Goal: Navigation & Orientation: Find specific page/section

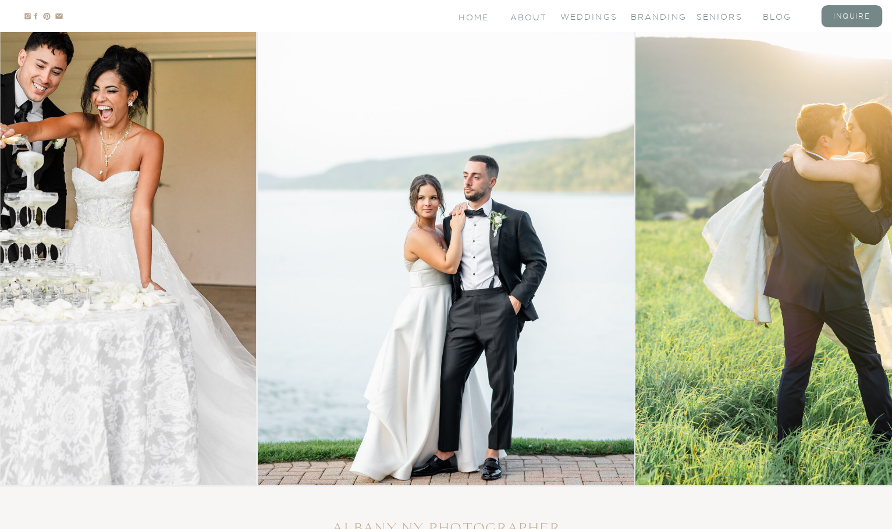
scroll to position [149, 0]
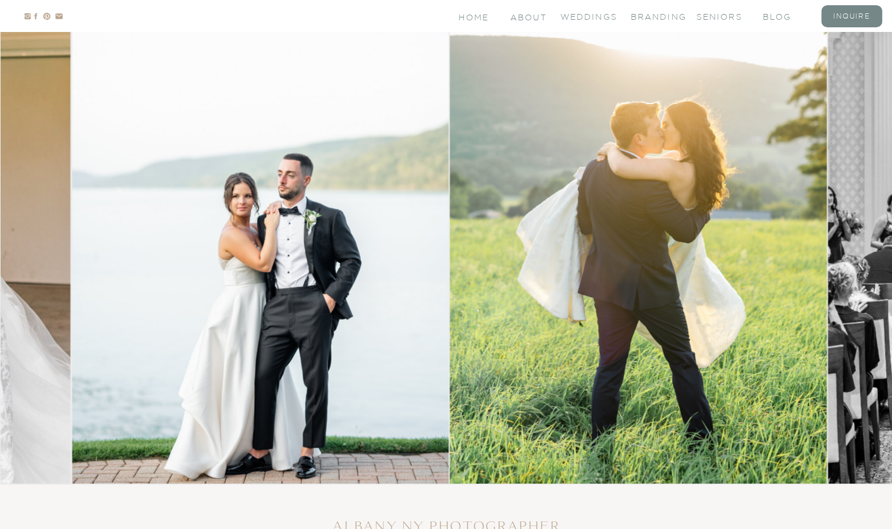
click at [295, 193] on img at bounding box center [260, 220] width 377 height 528
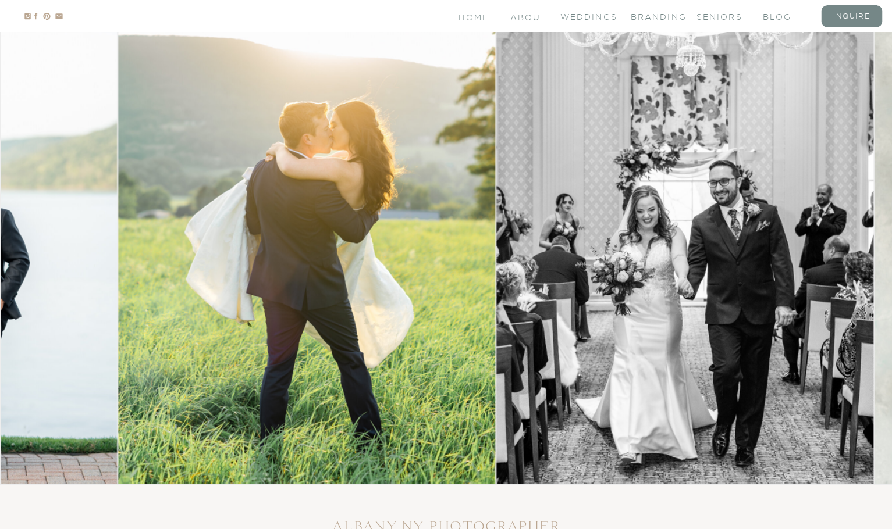
click at [143, 188] on img at bounding box center [307, 220] width 377 height 528
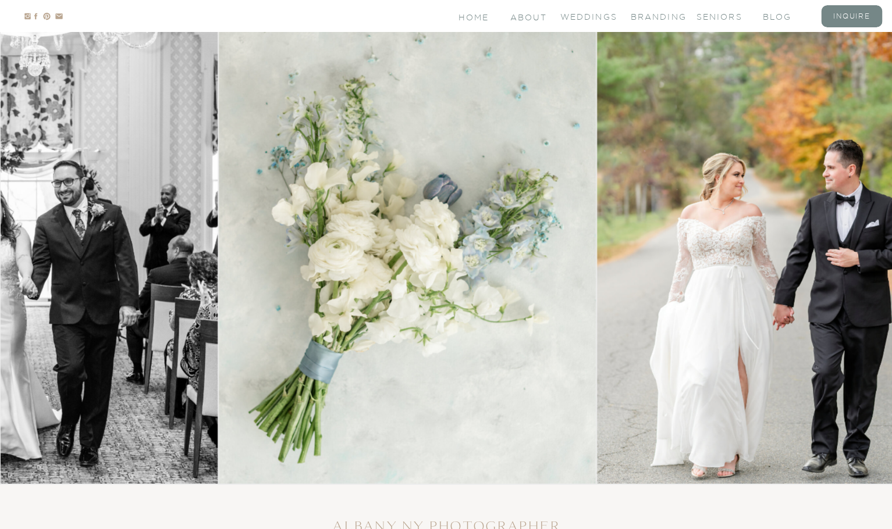
click at [343, 275] on img at bounding box center [407, 220] width 377 height 528
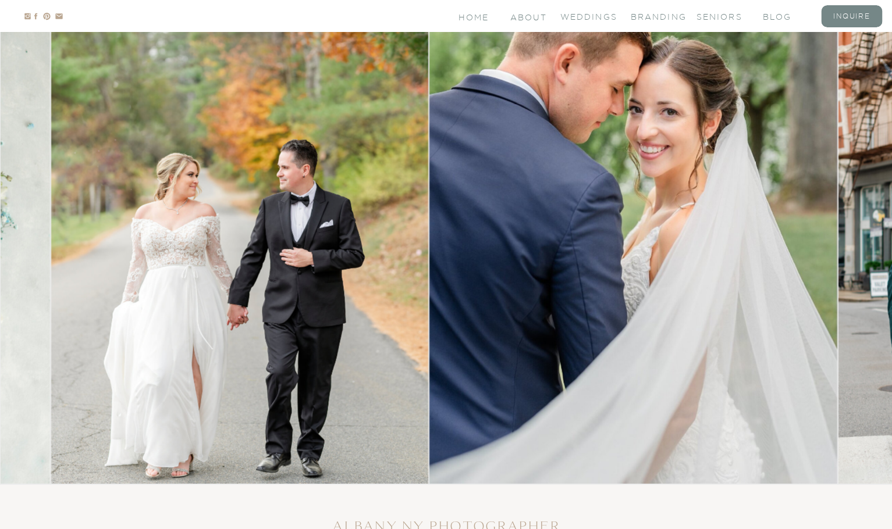
click at [102, 253] on img at bounding box center [239, 220] width 377 height 528
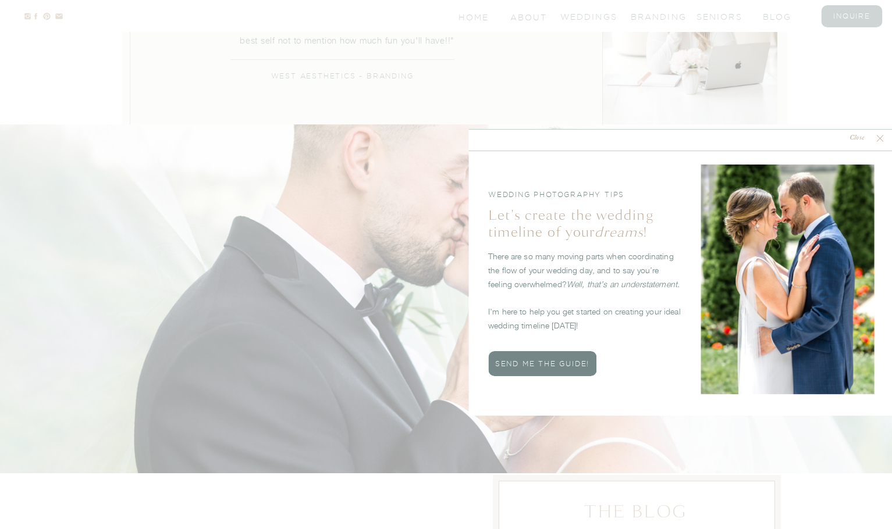
scroll to position [3623, 0]
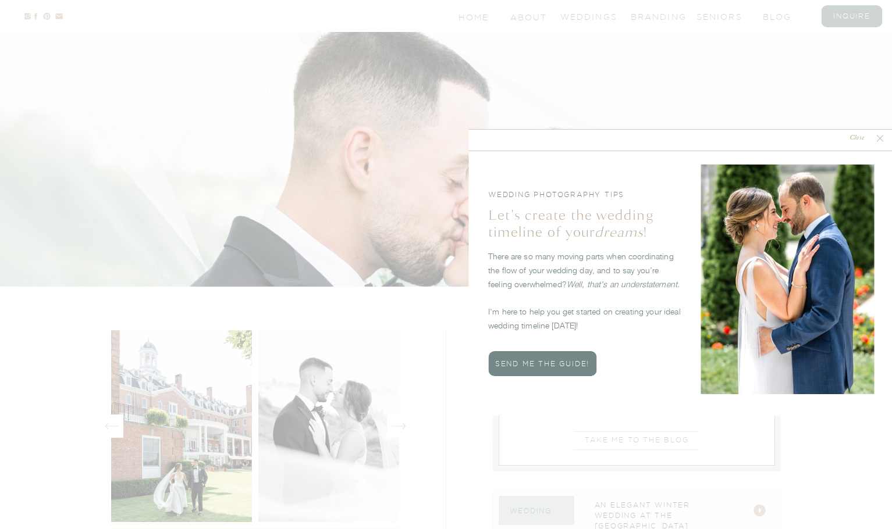
click at [852, 136] on nav "Close" at bounding box center [857, 138] width 34 height 11
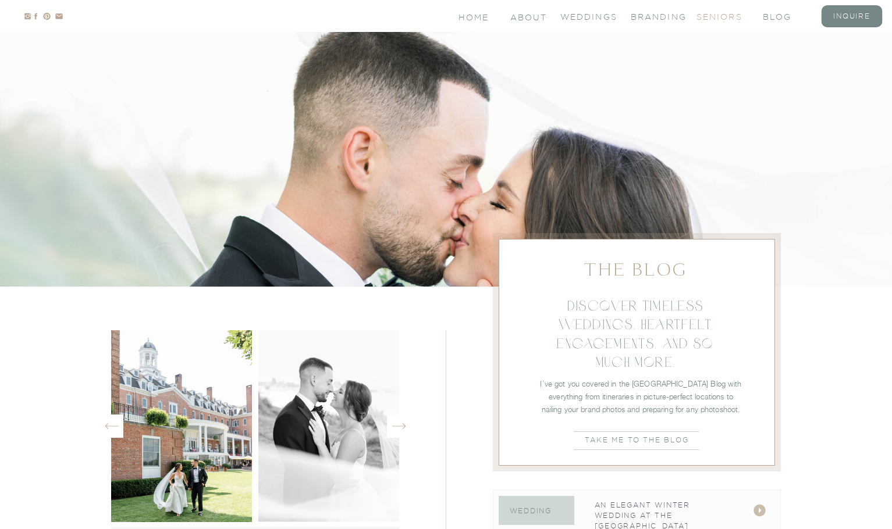
click at [728, 12] on nav "seniors" at bounding box center [719, 16] width 47 height 10
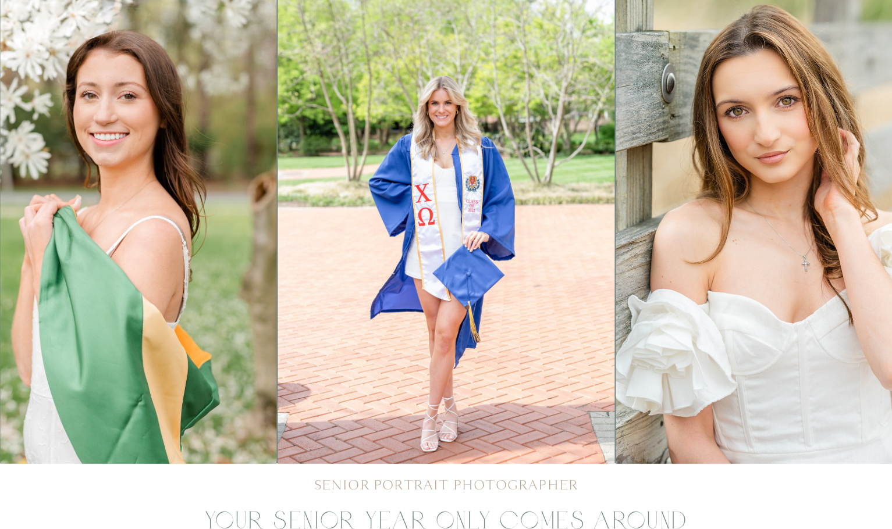
scroll to position [111, 0]
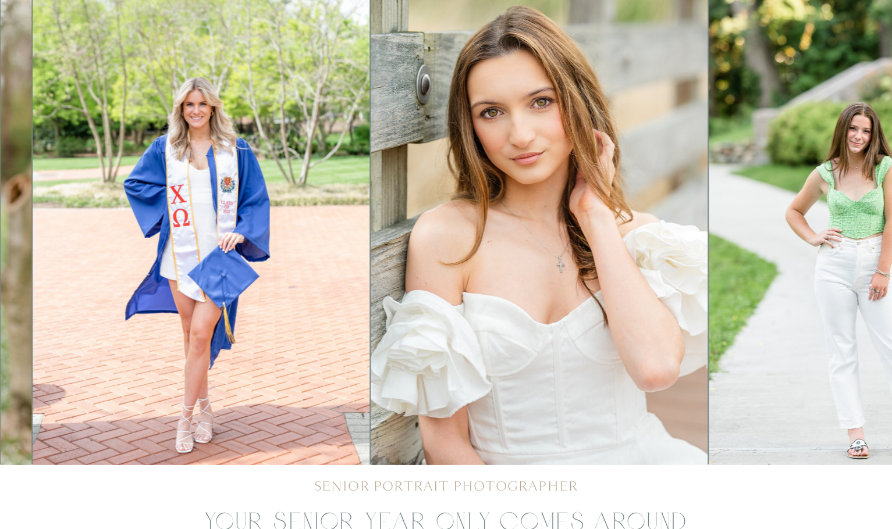
click at [495, 347] on img at bounding box center [539, 230] width 337 height 472
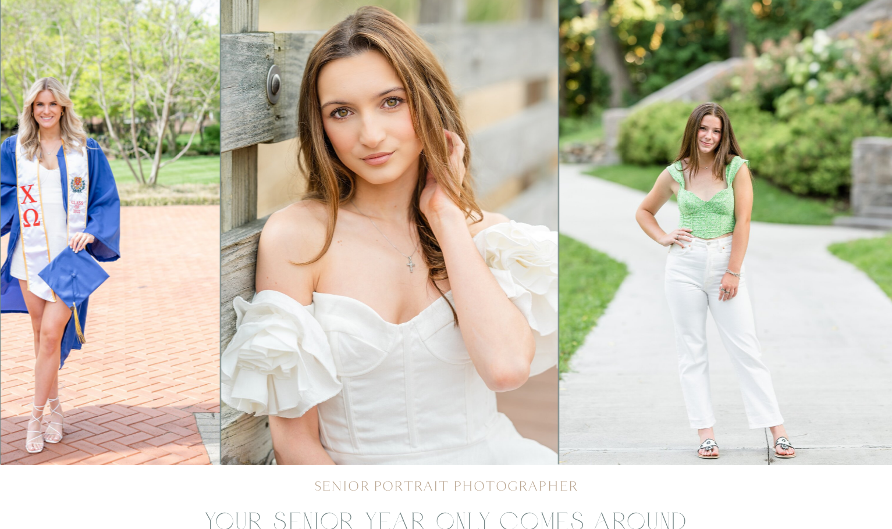
click at [308, 359] on img at bounding box center [389, 230] width 337 height 472
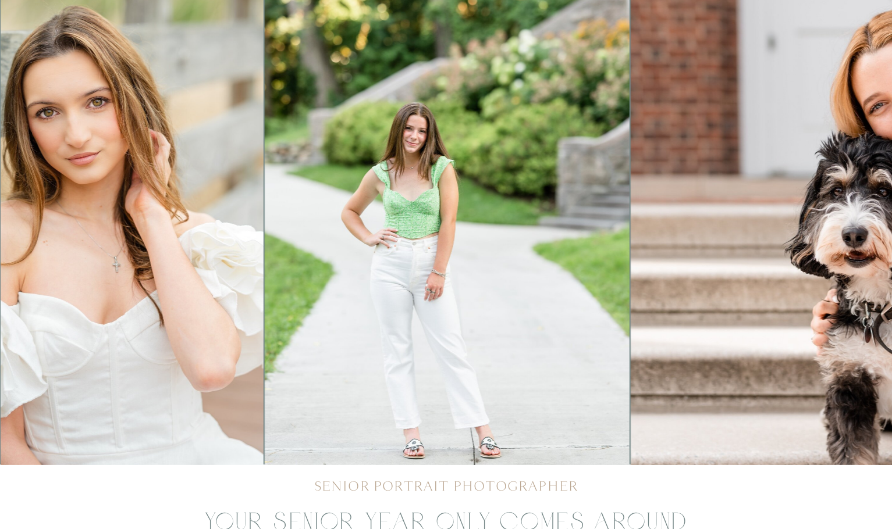
click at [265, 328] on img at bounding box center [447, 230] width 365 height 472
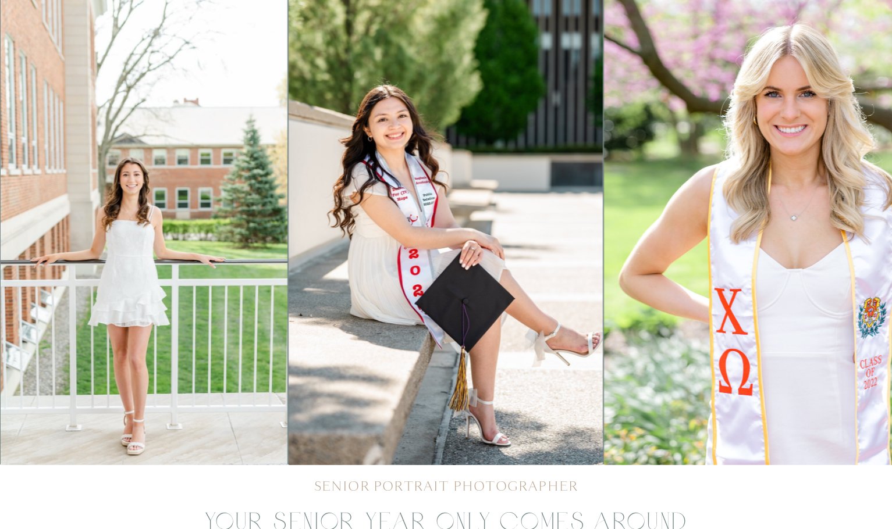
click at [289, 319] on img at bounding box center [446, 230] width 314 height 472
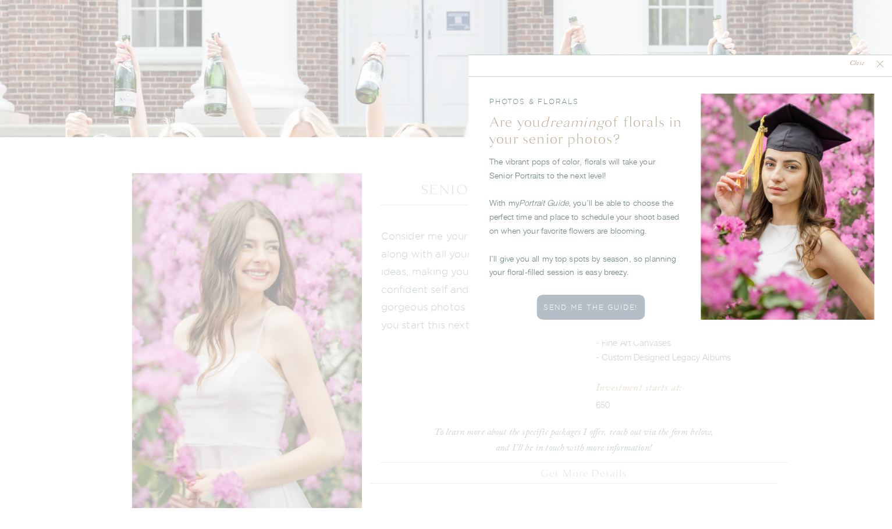
scroll to position [1813, 0]
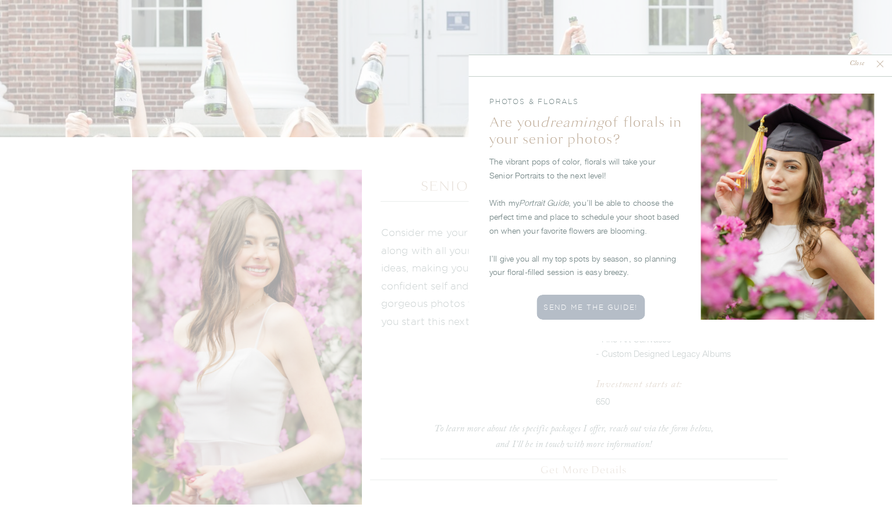
click at [858, 63] on nav "Close" at bounding box center [857, 64] width 34 height 11
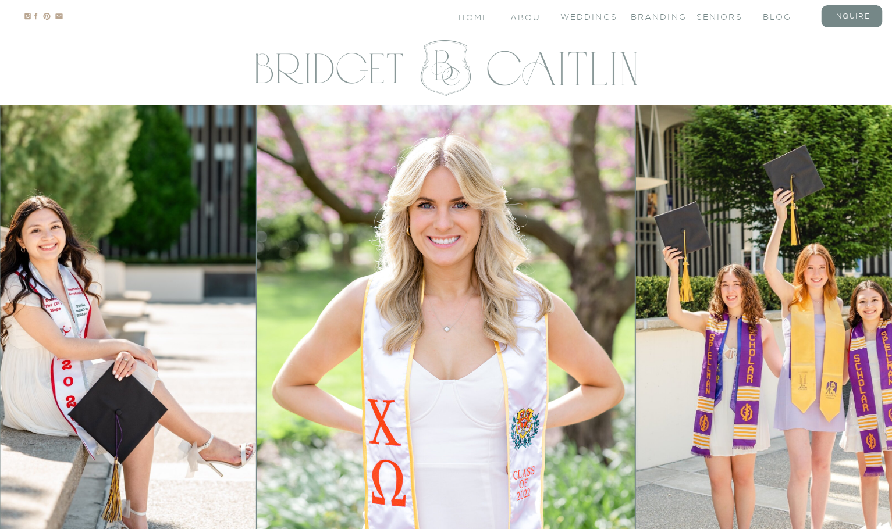
scroll to position [0, 0]
click at [856, 10] on div at bounding box center [851, 16] width 61 height 22
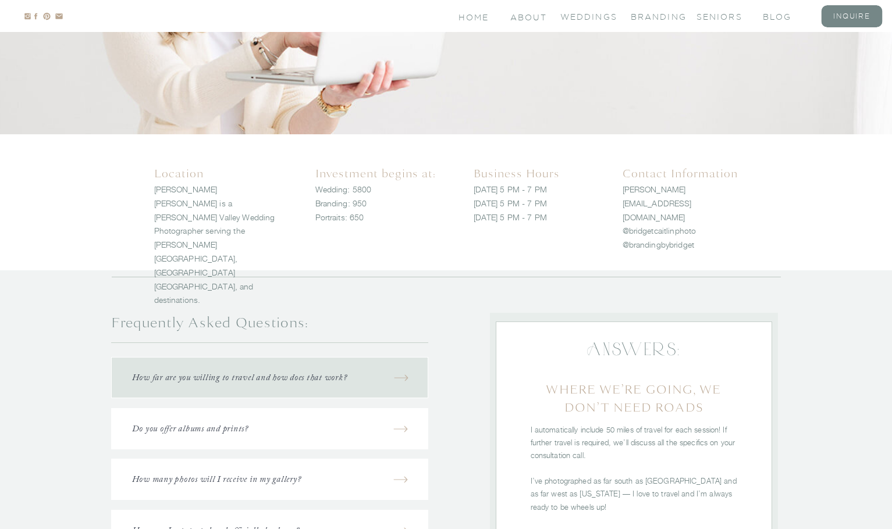
scroll to position [1262, 0]
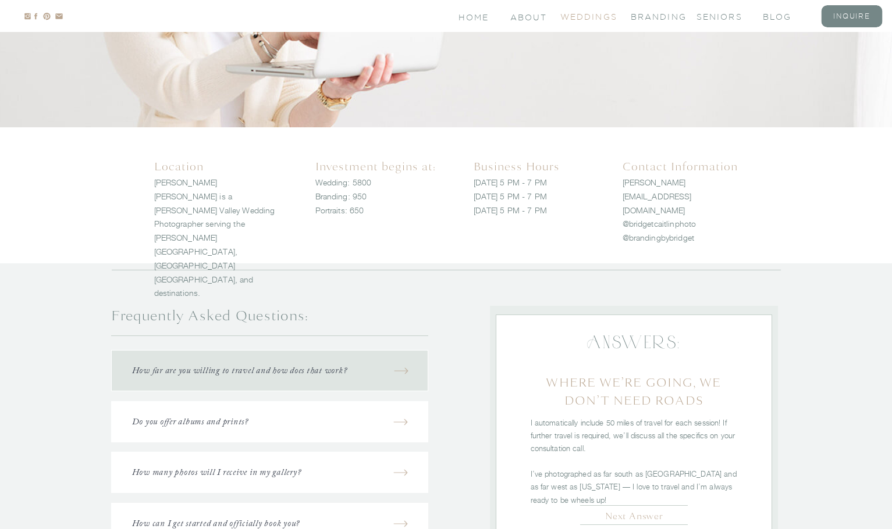
click at [591, 18] on nav "Weddings" at bounding box center [583, 16] width 47 height 10
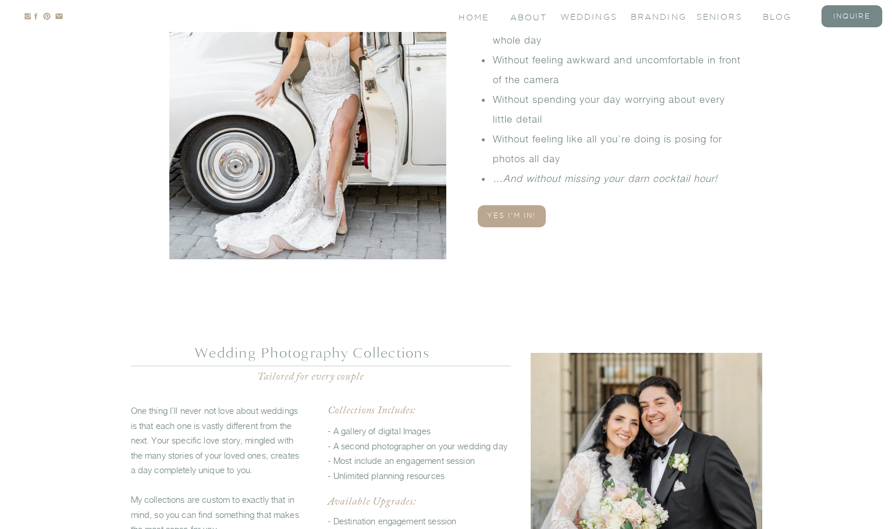
scroll to position [2621, 0]
